Goal: Task Accomplishment & Management: Complete application form

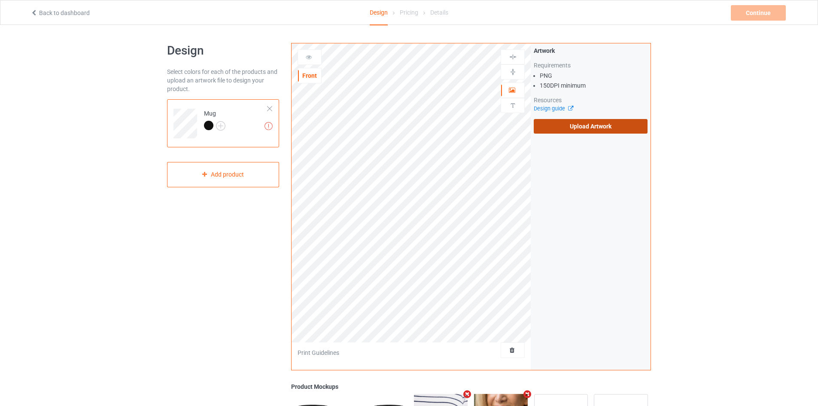
click at [550, 127] on label "Upload Artwork" at bounding box center [591, 126] width 114 height 15
click at [0, 0] on input "Upload Artwork" at bounding box center [0, 0] width 0 height 0
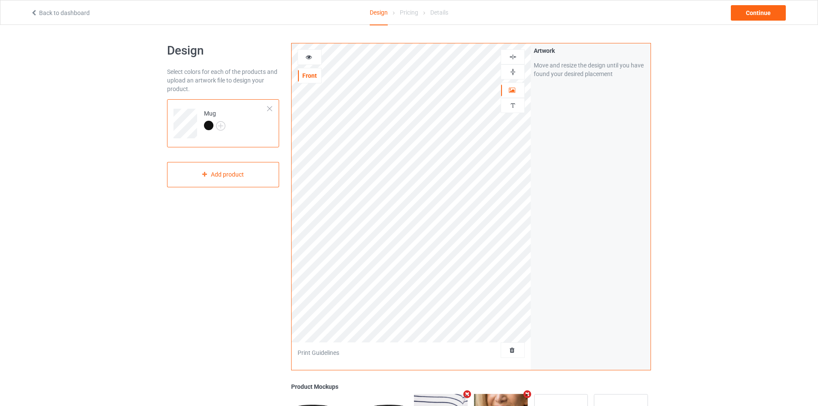
click at [512, 57] on img at bounding box center [513, 57] width 8 height 8
click at [515, 72] on img at bounding box center [513, 72] width 8 height 8
click at [750, 15] on div "Continue" at bounding box center [758, 12] width 55 height 15
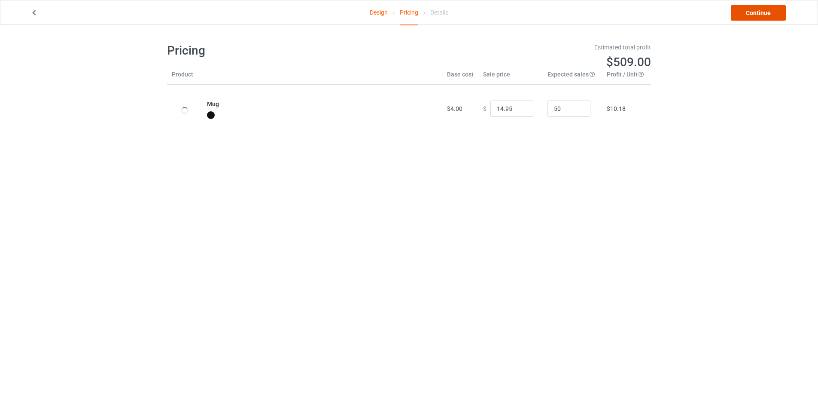
click at [750, 15] on link "Continue" at bounding box center [758, 12] width 55 height 15
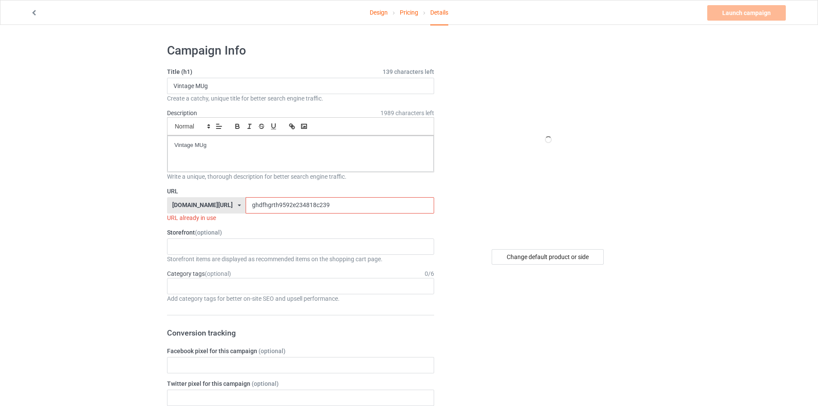
click at [296, 201] on input "ghdfhgrth9592e234818c239" at bounding box center [340, 205] width 188 height 16
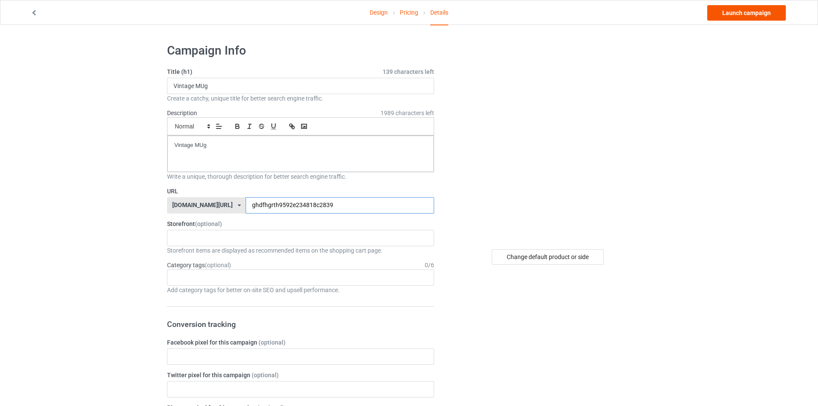
type input "ghdfhgrth9592e234818c2839"
click at [753, 6] on link "Launch campaign" at bounding box center [746, 12] width 79 height 15
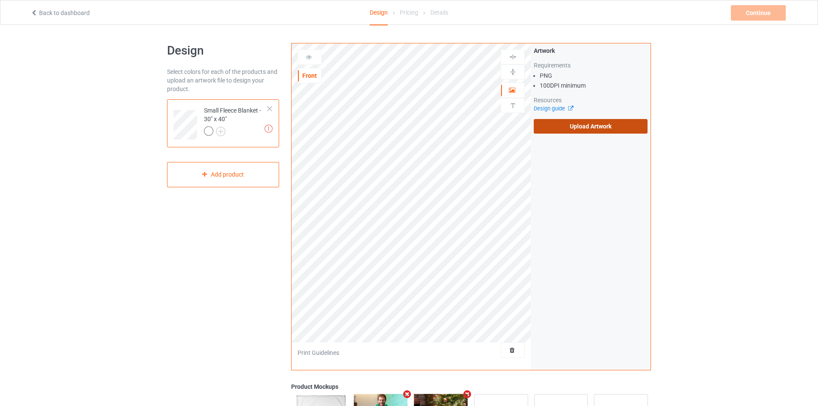
click at [543, 121] on label "Upload Artwork" at bounding box center [591, 126] width 114 height 15
click at [0, 0] on input "Upload Artwork" at bounding box center [0, 0] width 0 height 0
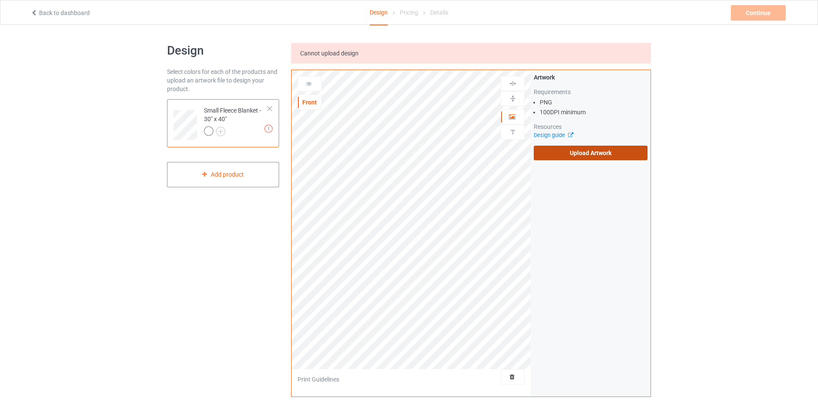
click at [593, 152] on label "Upload Artwork" at bounding box center [591, 153] width 114 height 15
click at [0, 0] on input "Upload Artwork" at bounding box center [0, 0] width 0 height 0
click at [603, 153] on label "Upload Artwork" at bounding box center [591, 153] width 114 height 15
click at [0, 0] on input "Upload Artwork" at bounding box center [0, 0] width 0 height 0
click at [549, 157] on label "Upload Artwork" at bounding box center [591, 153] width 114 height 15
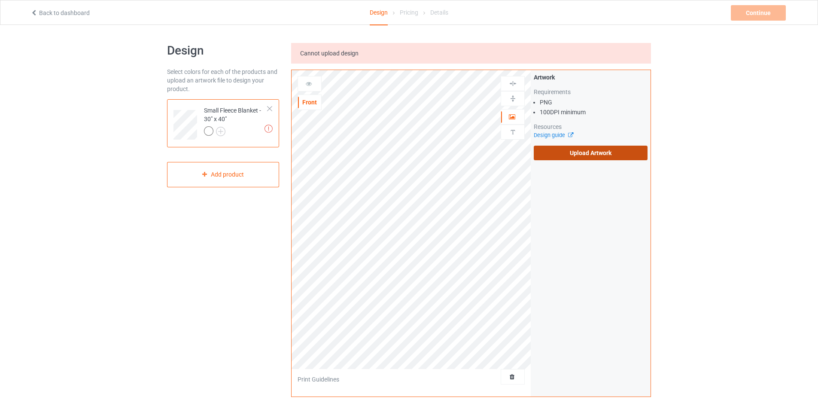
click at [0, 0] on input "Upload Artwork" at bounding box center [0, 0] width 0 height 0
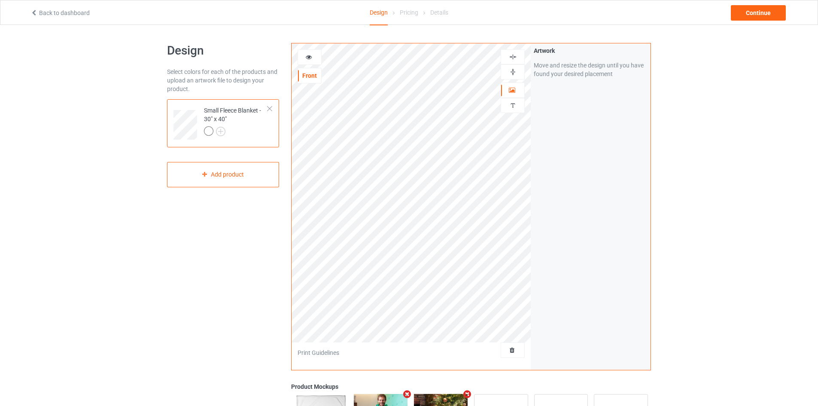
click at [515, 70] on img at bounding box center [513, 72] width 8 height 8
click at [513, 54] on img at bounding box center [513, 57] width 8 height 8
click at [512, 70] on img at bounding box center [513, 72] width 8 height 8
click at [514, 53] on img at bounding box center [513, 57] width 8 height 8
click at [753, 10] on div "Continue" at bounding box center [758, 12] width 55 height 15
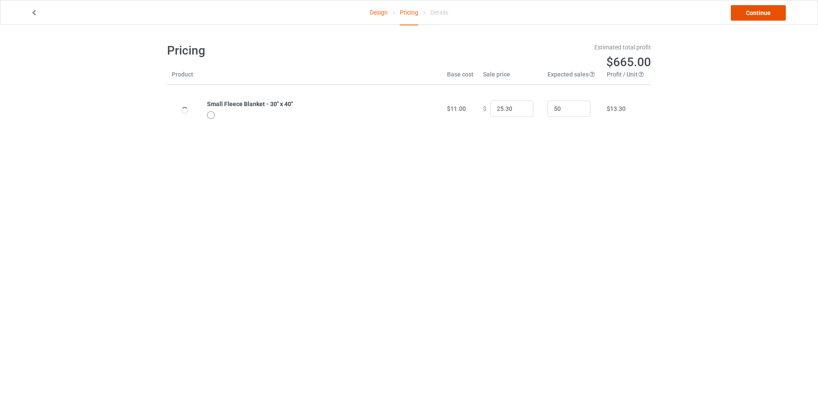
click at [753, 10] on link "Continue" at bounding box center [758, 12] width 55 height 15
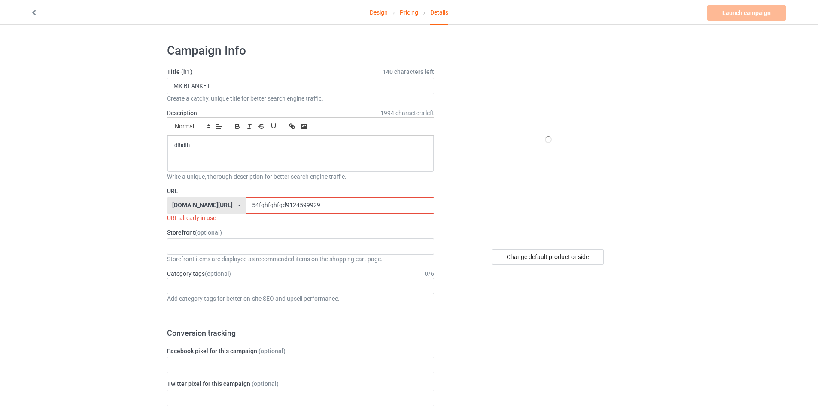
click at [256, 208] on input "54fghfghfgd9124599929" at bounding box center [340, 205] width 188 height 16
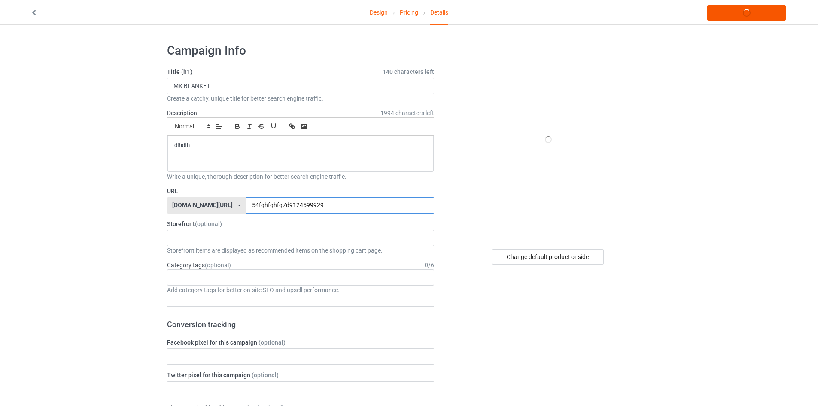
type input "54fghfghfg7d9124599929"
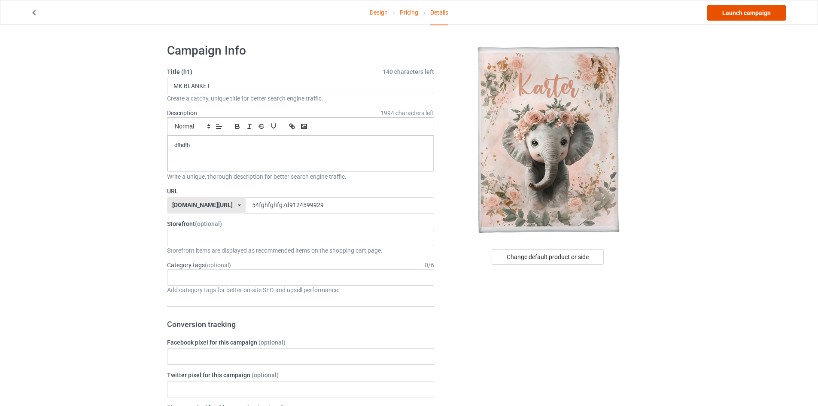
click at [758, 19] on link "Launch campaign" at bounding box center [746, 12] width 79 height 15
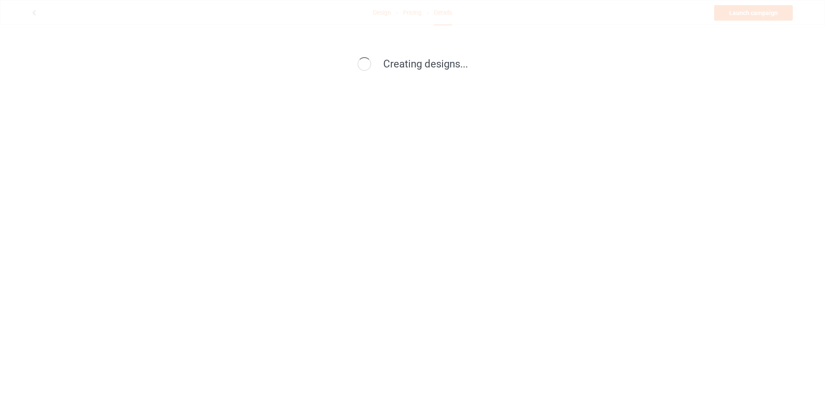
click at [758, 14] on div "Creating designs..." at bounding box center [412, 203] width 825 height 406
